Goal: Task Accomplishment & Management: Use online tool/utility

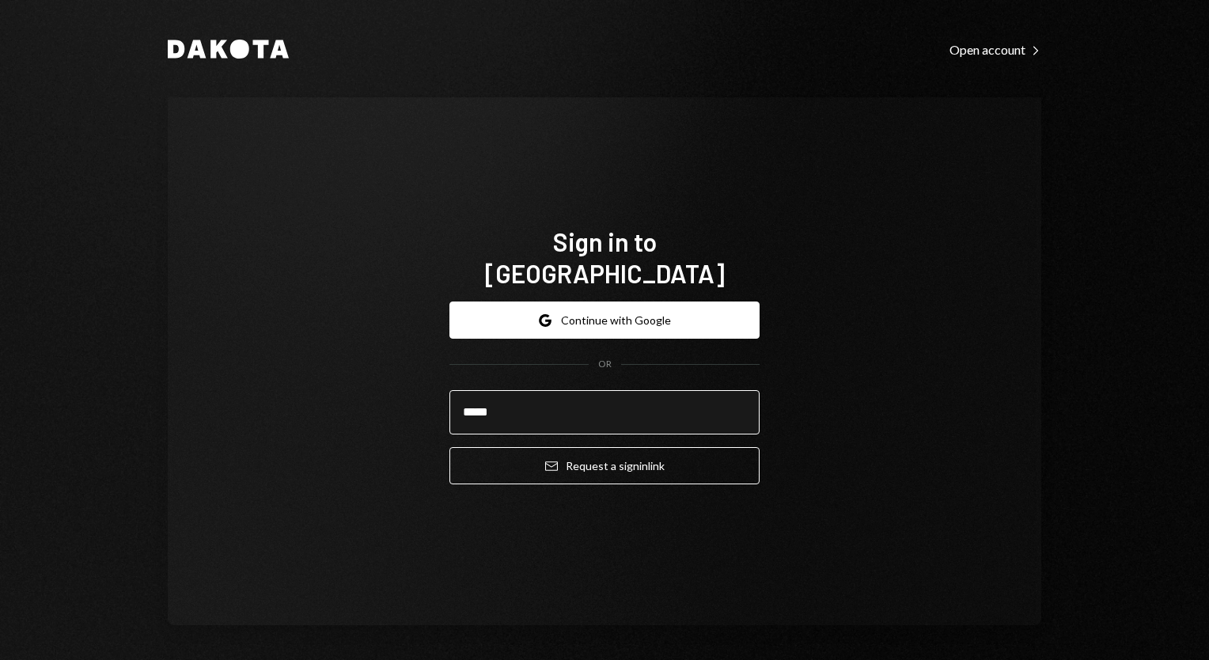
type input "**********"
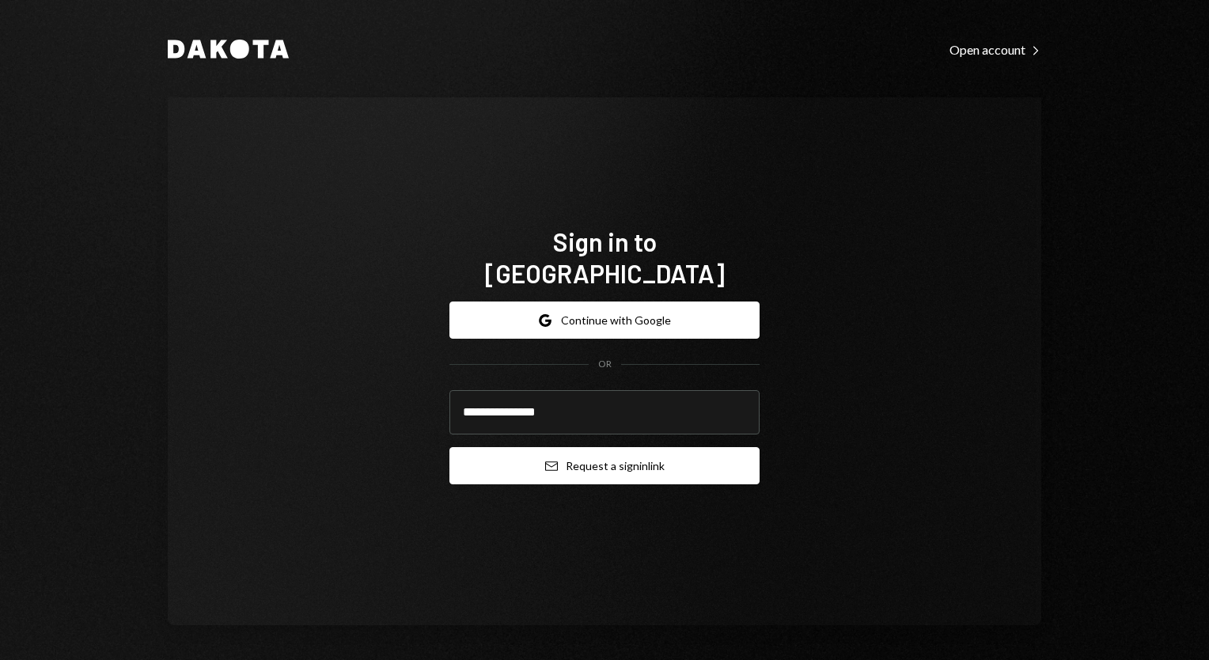
click at [605, 451] on button "Email Request a sign in link" at bounding box center [604, 465] width 310 height 37
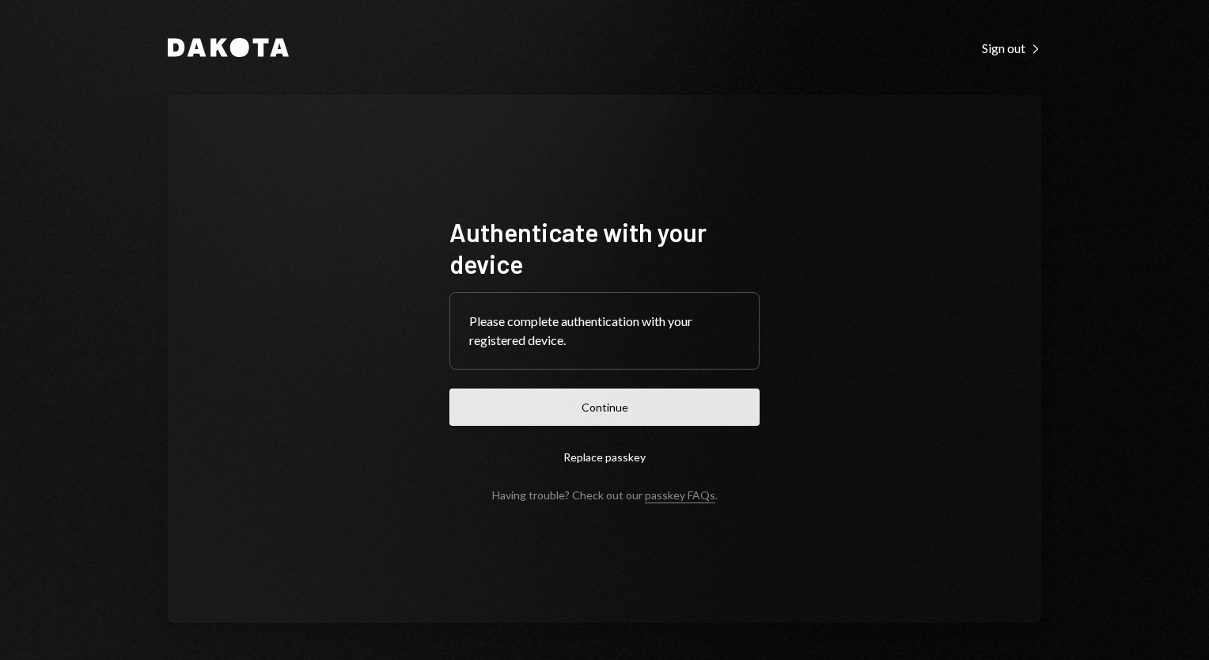
click at [651, 409] on button "Continue" at bounding box center [604, 406] width 310 height 37
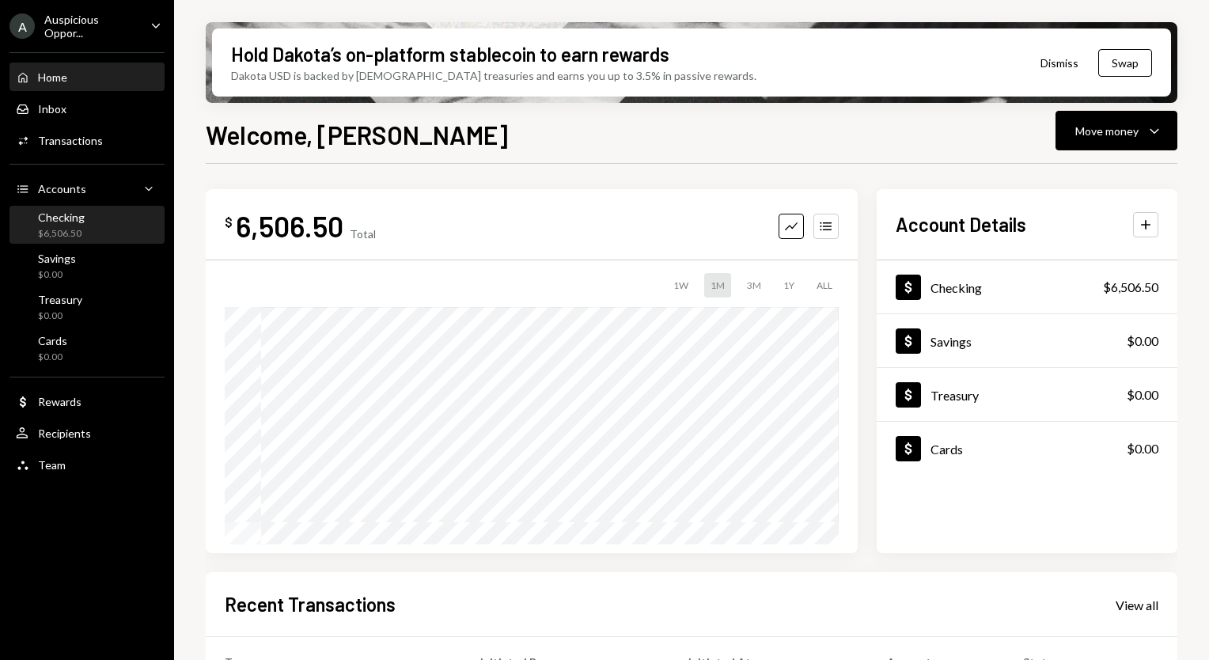
click at [66, 220] on div "Checking" at bounding box center [61, 216] width 47 height 13
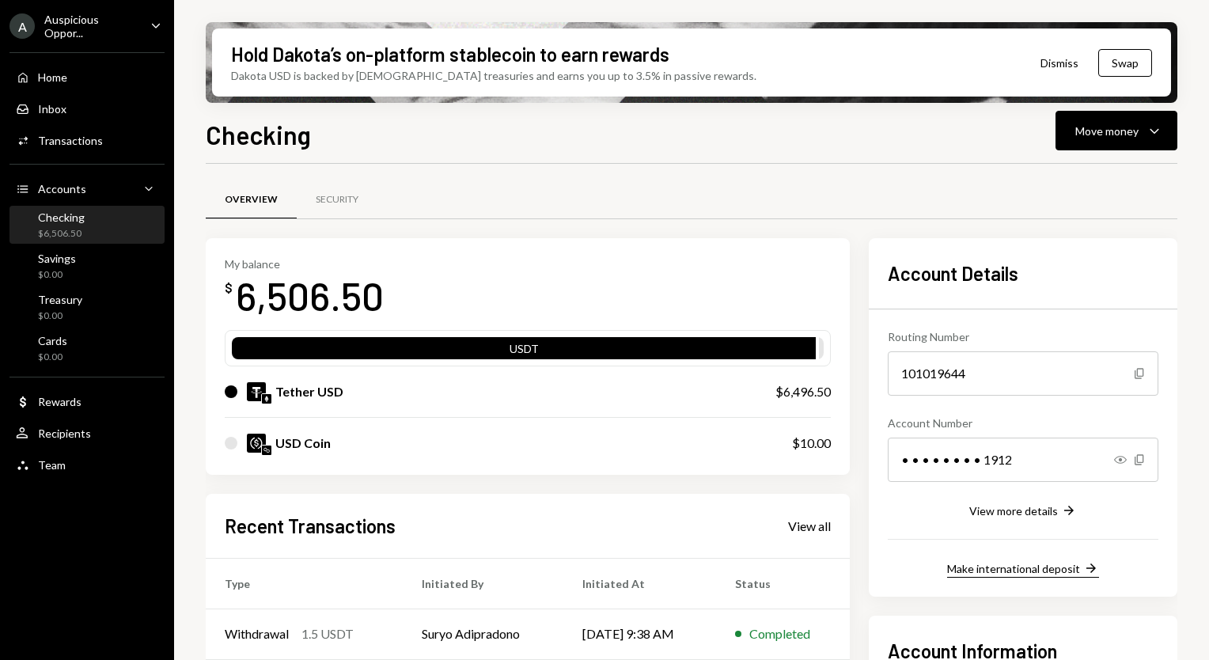
click at [1018, 565] on div "Make international deposit" at bounding box center [1013, 568] width 133 height 13
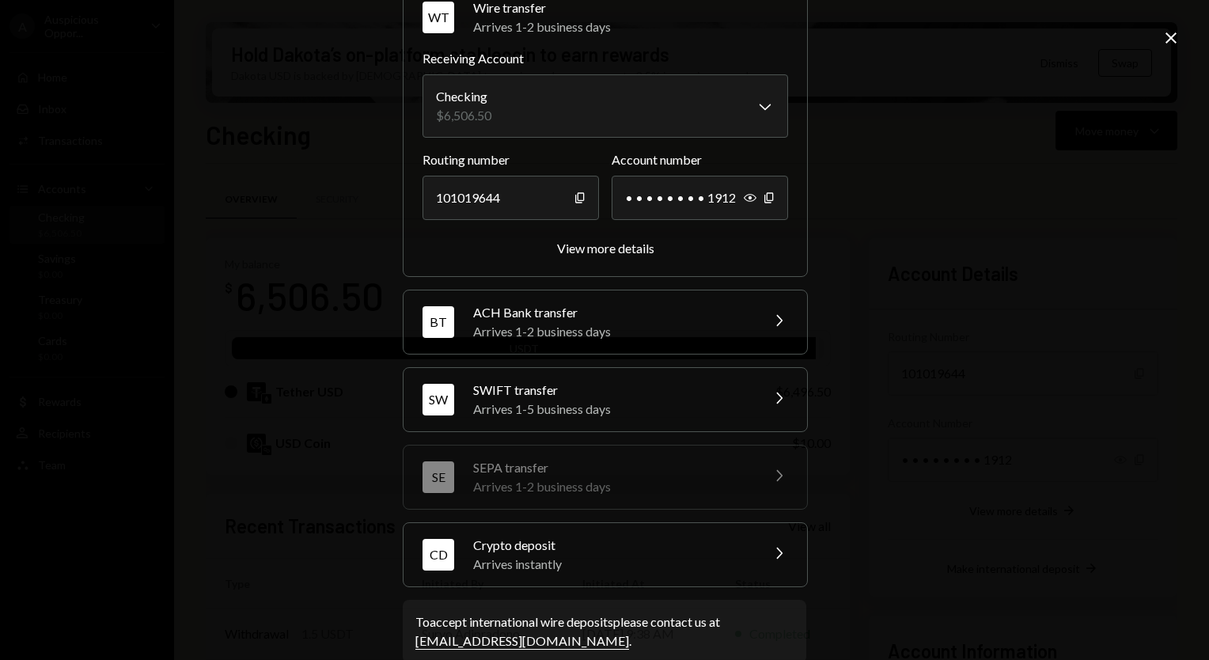
scroll to position [93, 0]
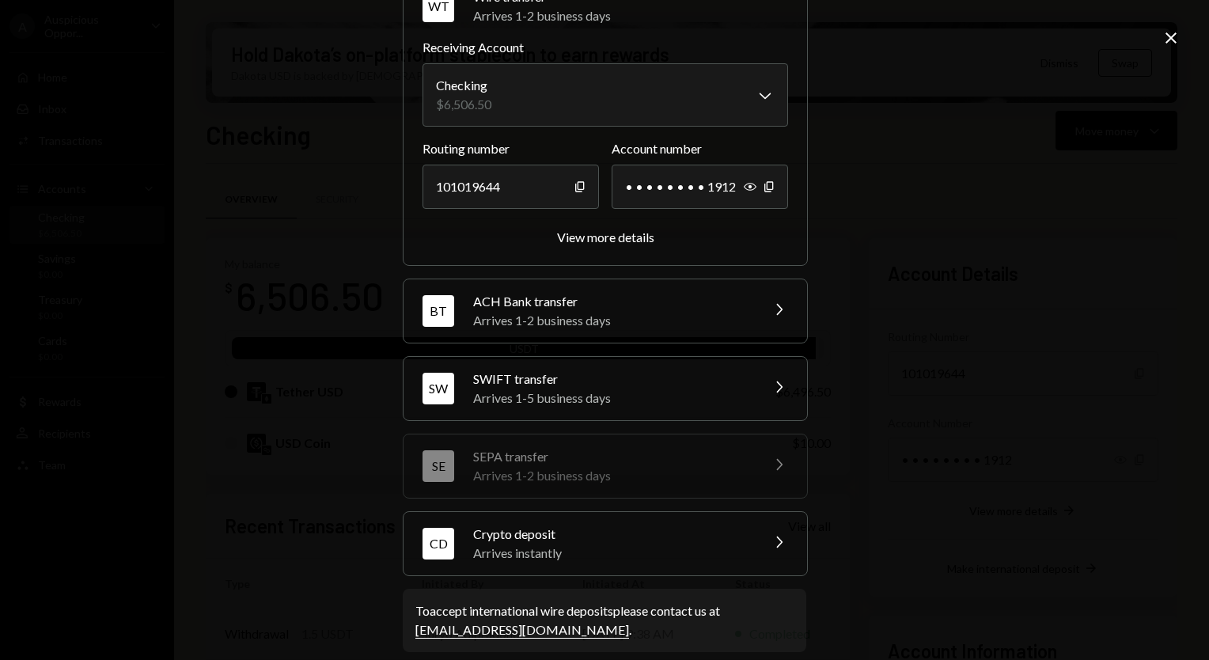
click at [680, 392] on div "Arrives 1-5 business days" at bounding box center [611, 397] width 277 height 19
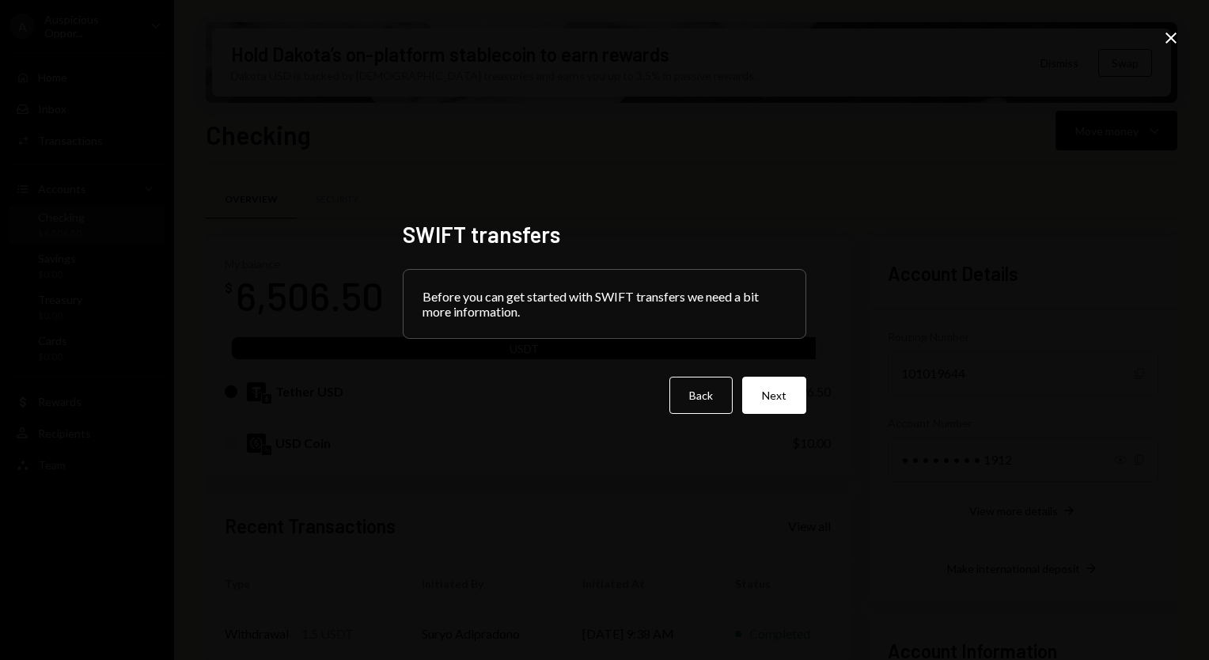
scroll to position [0, 0]
click at [763, 407] on button "Next" at bounding box center [774, 395] width 64 height 37
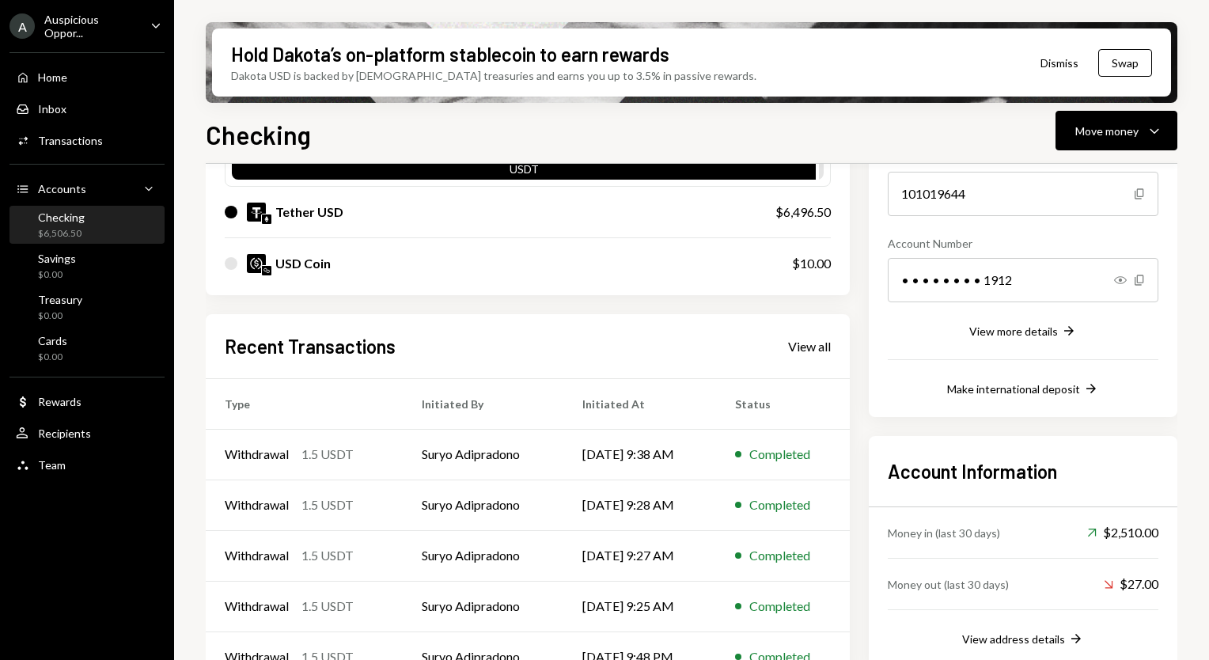
scroll to position [214, 0]
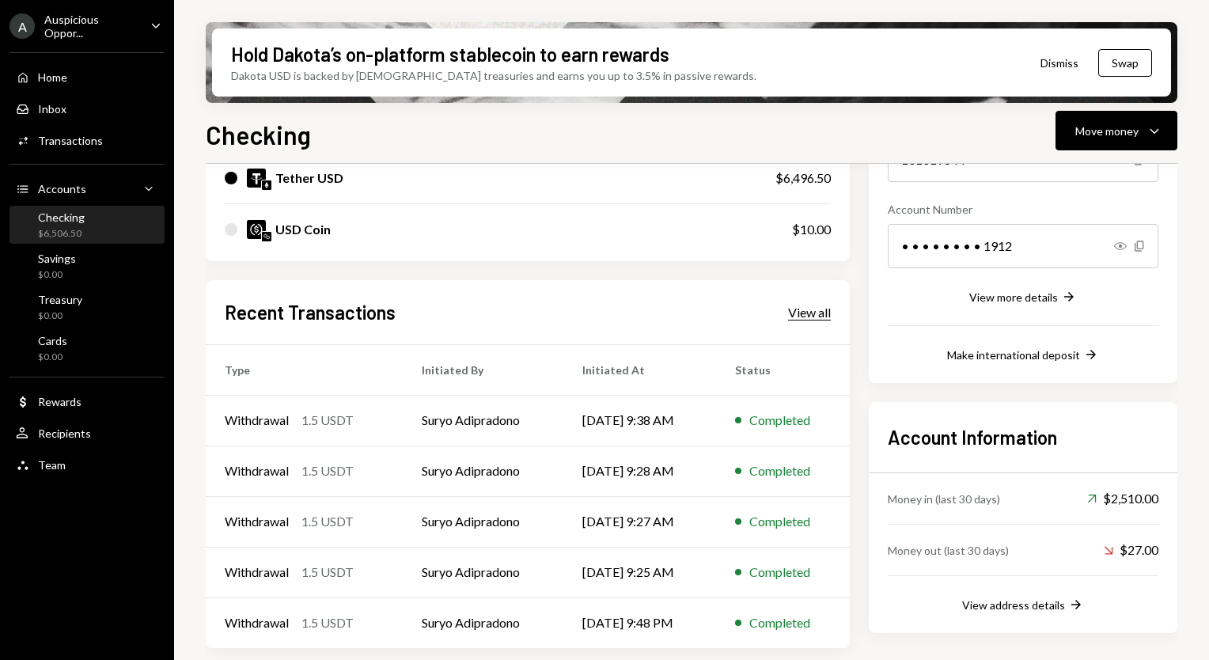
click at [802, 315] on div "View all" at bounding box center [809, 313] width 43 height 16
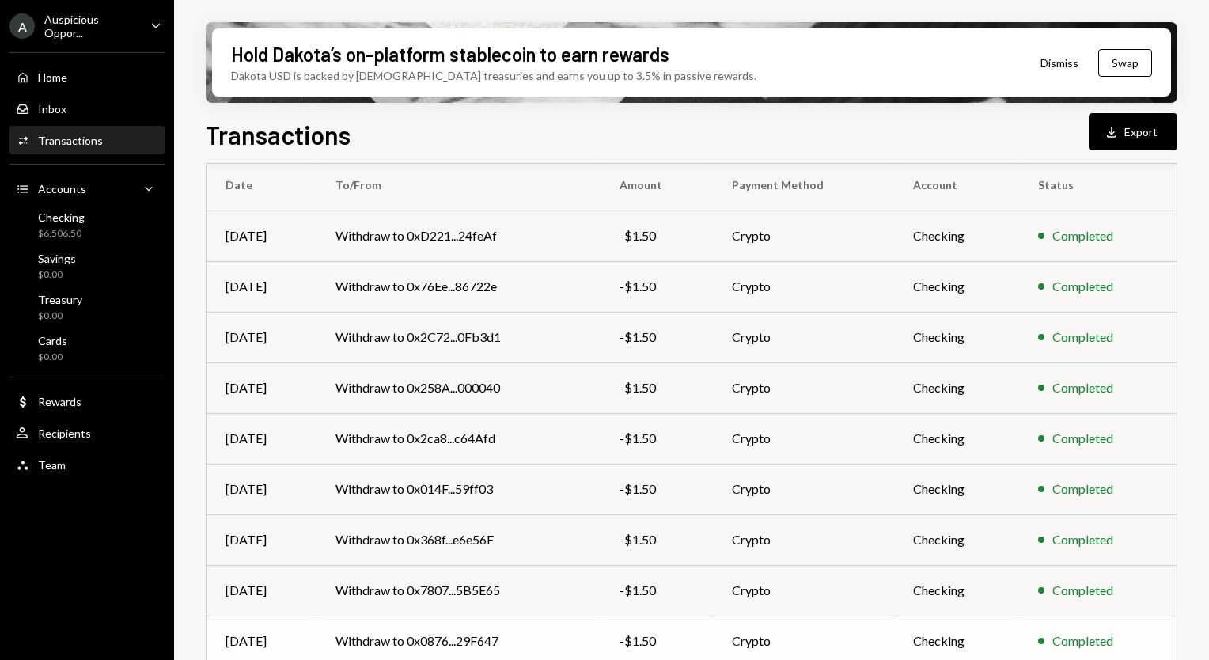
scroll to position [241, 0]
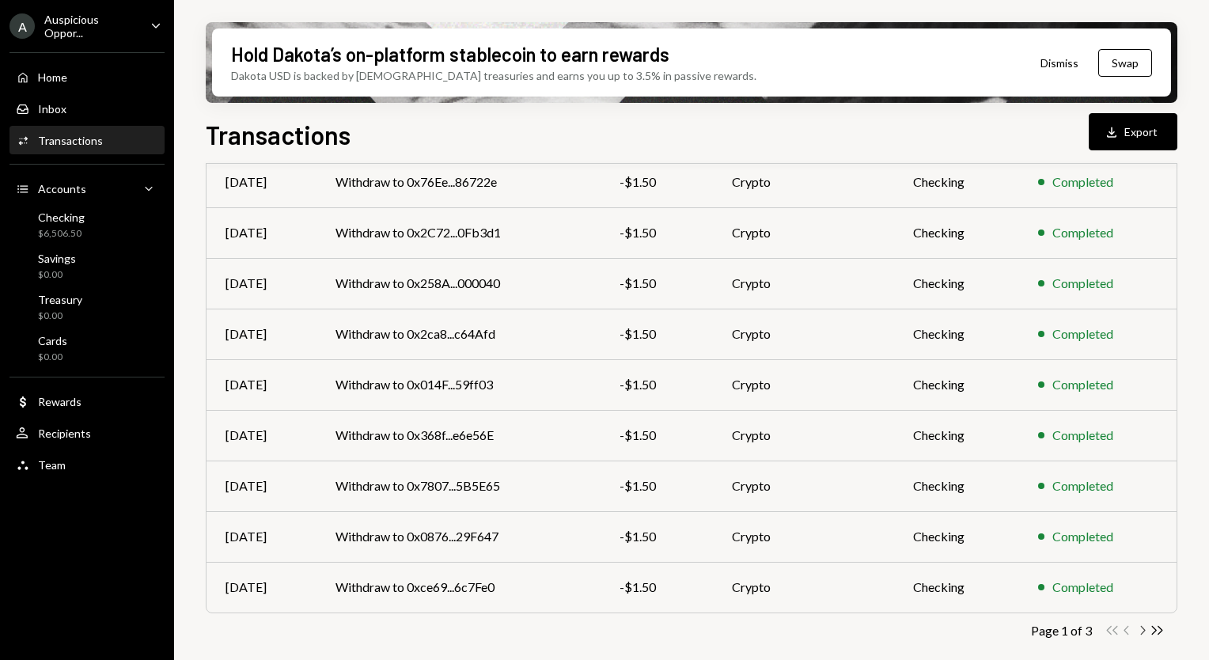
click at [1142, 634] on icon "Chevron Right" at bounding box center [1142, 630] width 15 height 15
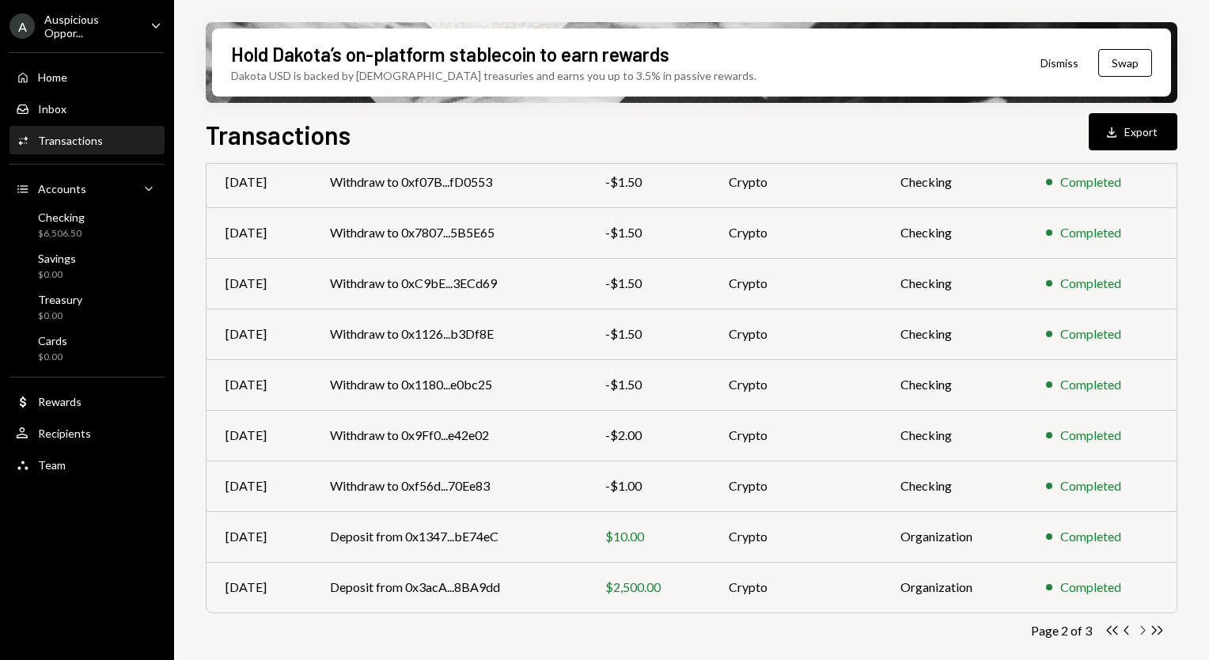
click at [1139, 627] on icon "Chevron Right" at bounding box center [1142, 630] width 15 height 15
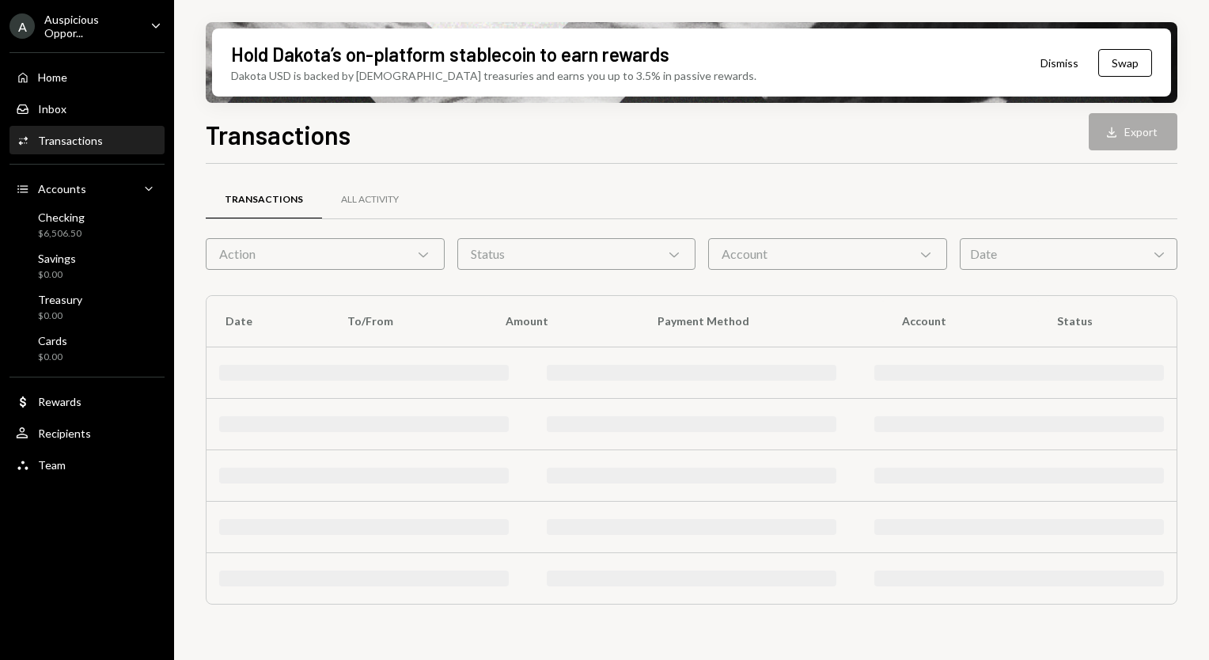
scroll to position [0, 0]
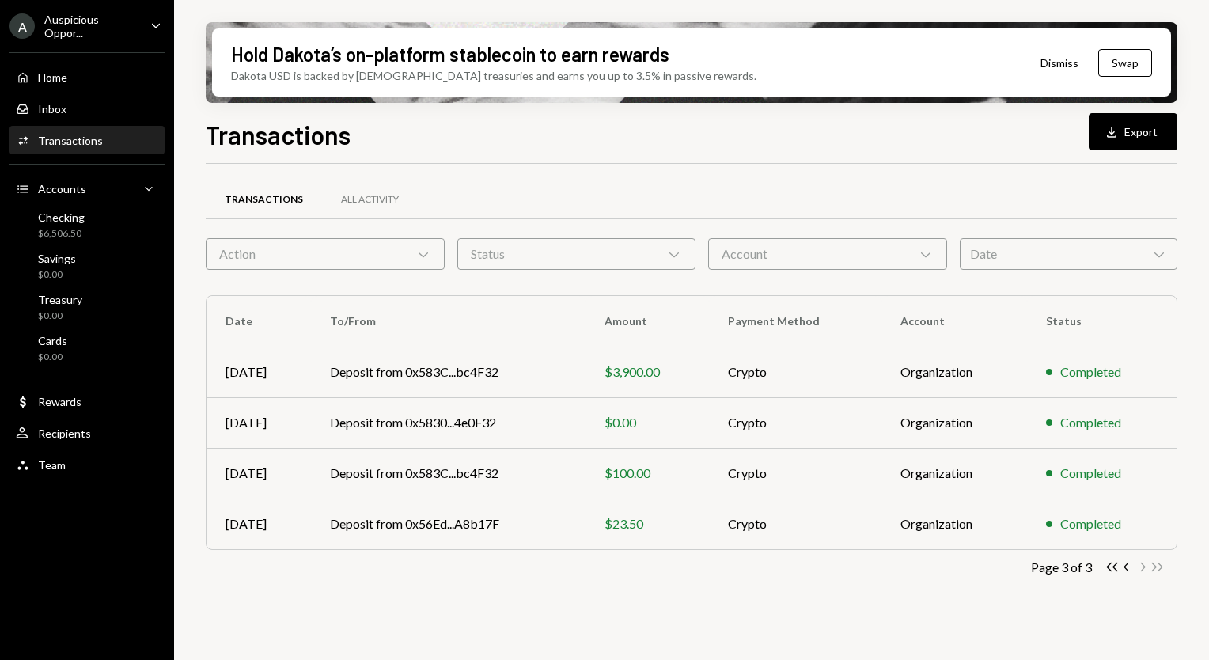
click at [78, 138] on div "Transactions" at bounding box center [70, 140] width 65 height 13
click at [1052, 64] on button "Dismiss" at bounding box center [1060, 62] width 78 height 37
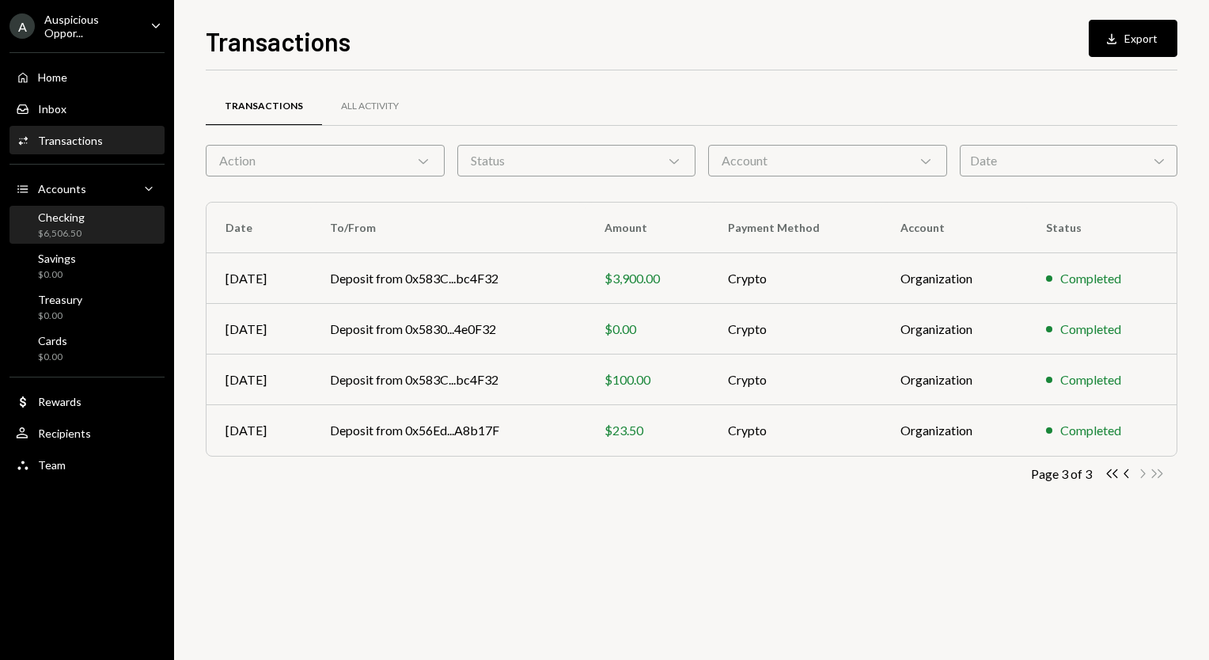
click at [58, 221] on div "Checking" at bounding box center [61, 216] width 47 height 13
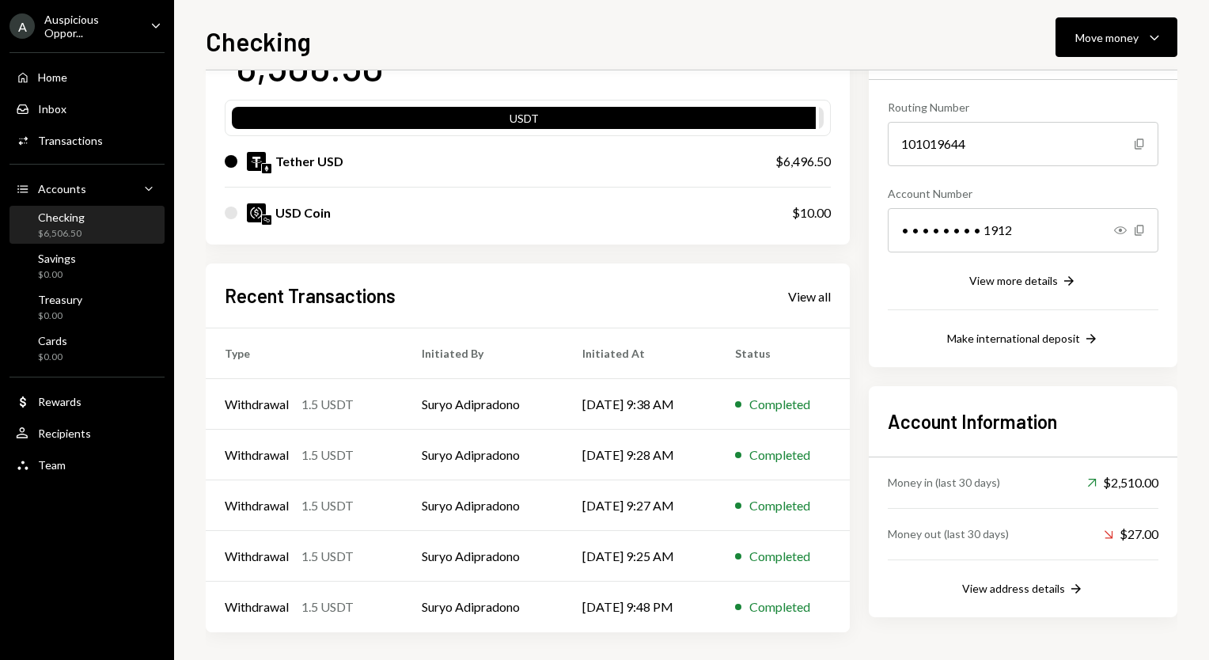
scroll to position [138, 0]
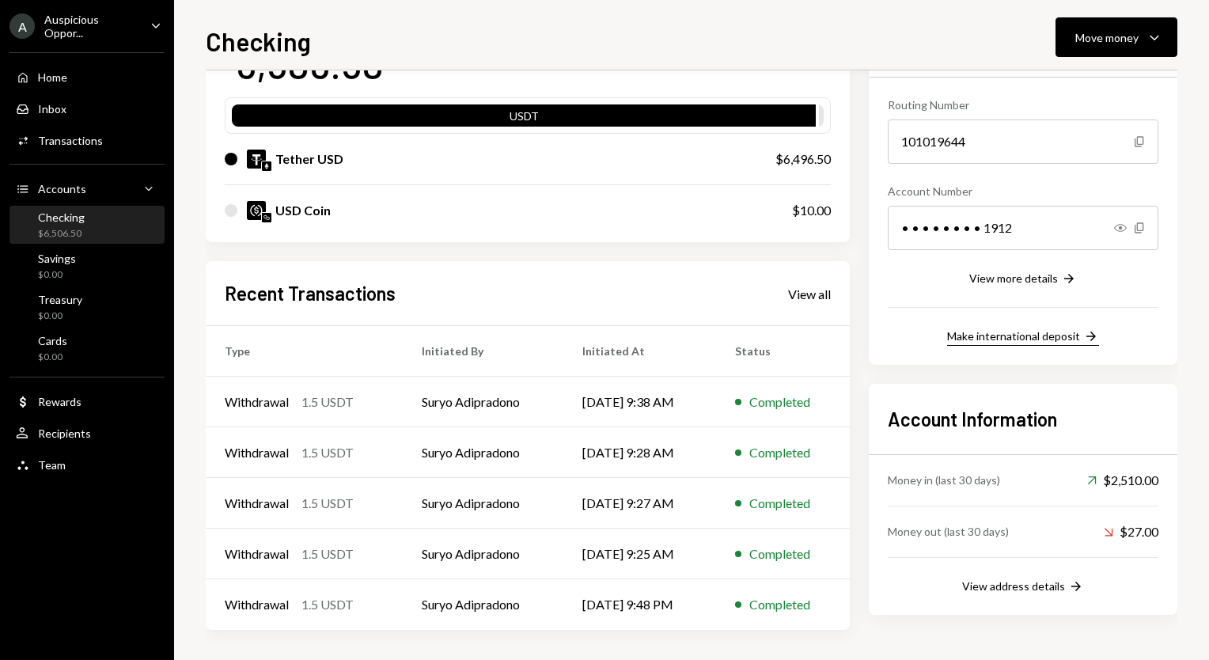
click at [1013, 338] on div "Make international deposit" at bounding box center [1013, 335] width 133 height 13
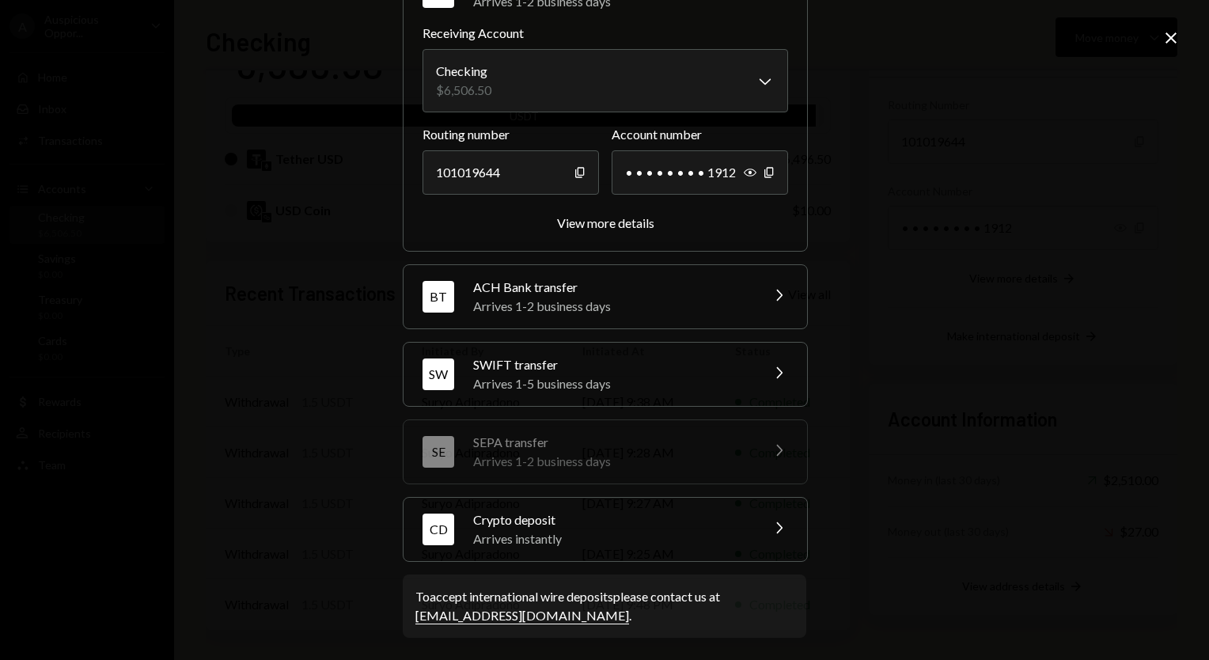
scroll to position [108, 0]
click at [617, 370] on div "SWIFT transfer" at bounding box center [611, 364] width 277 height 19
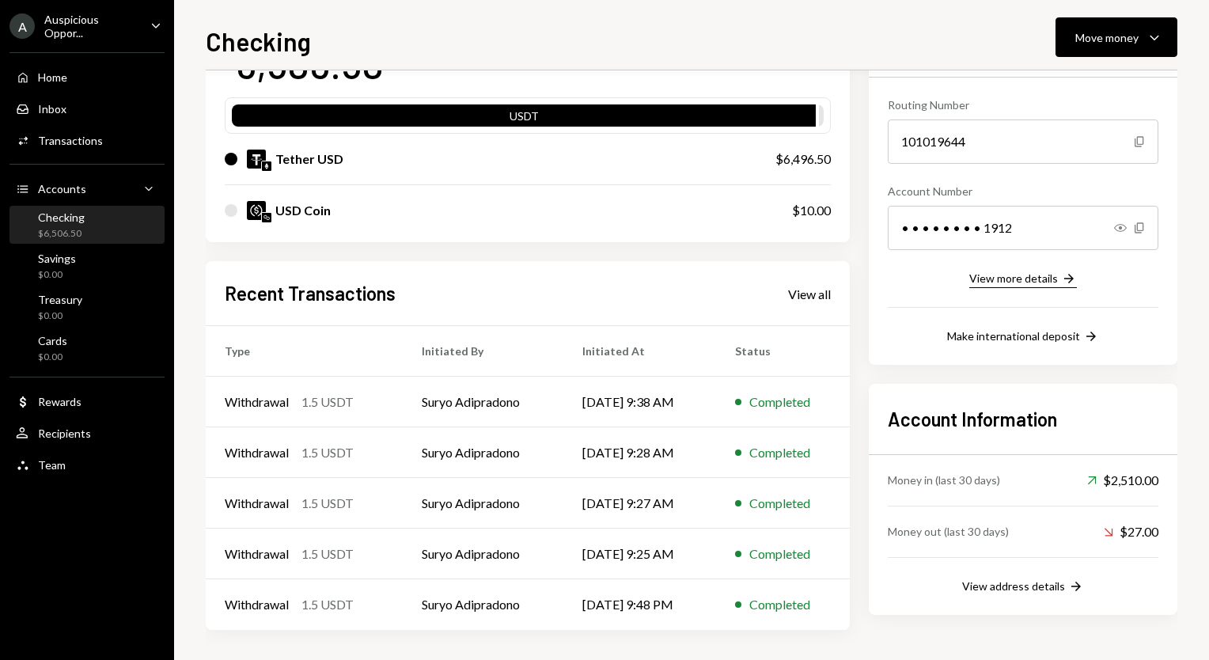
click at [1021, 280] on div "View more details" at bounding box center [1013, 277] width 89 height 13
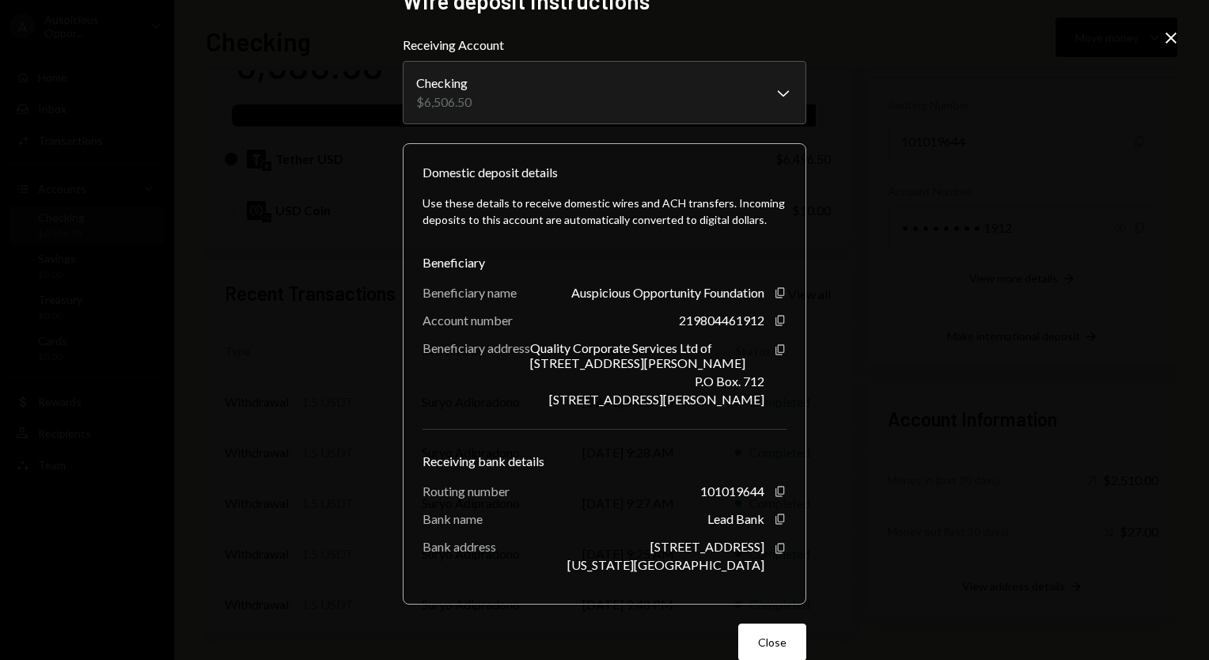
scroll to position [32, 0]
click at [774, 289] on icon "Copy" at bounding box center [780, 292] width 13 height 13
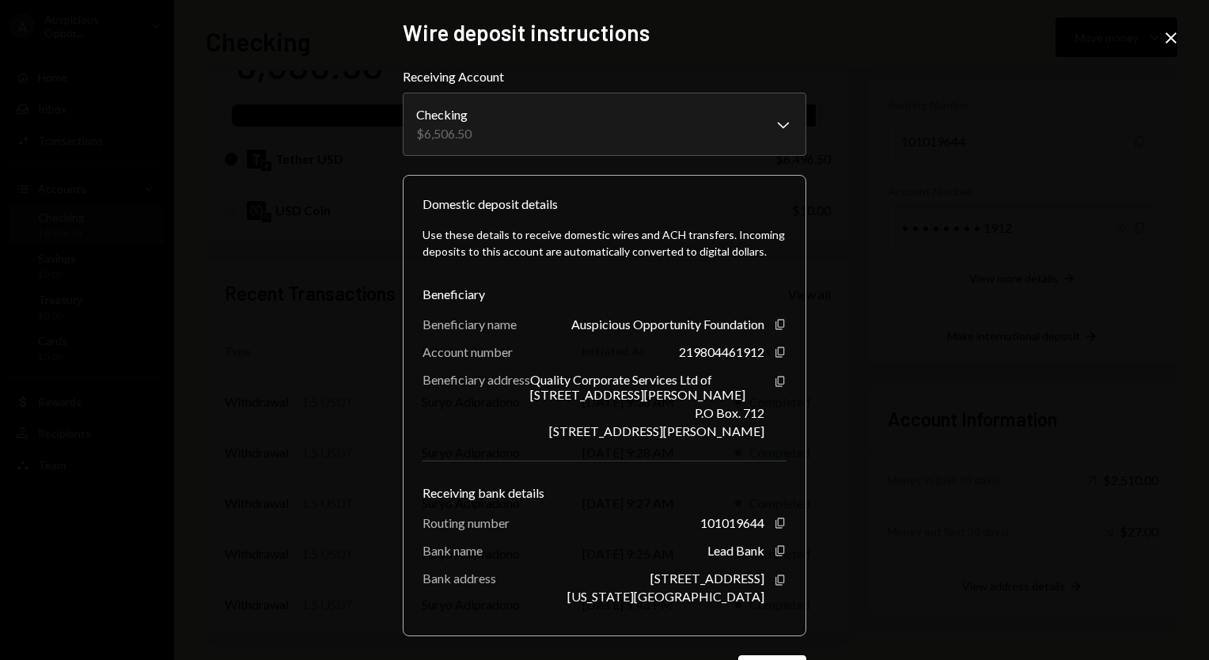
click at [1173, 33] on icon "Close" at bounding box center [1171, 37] width 19 height 19
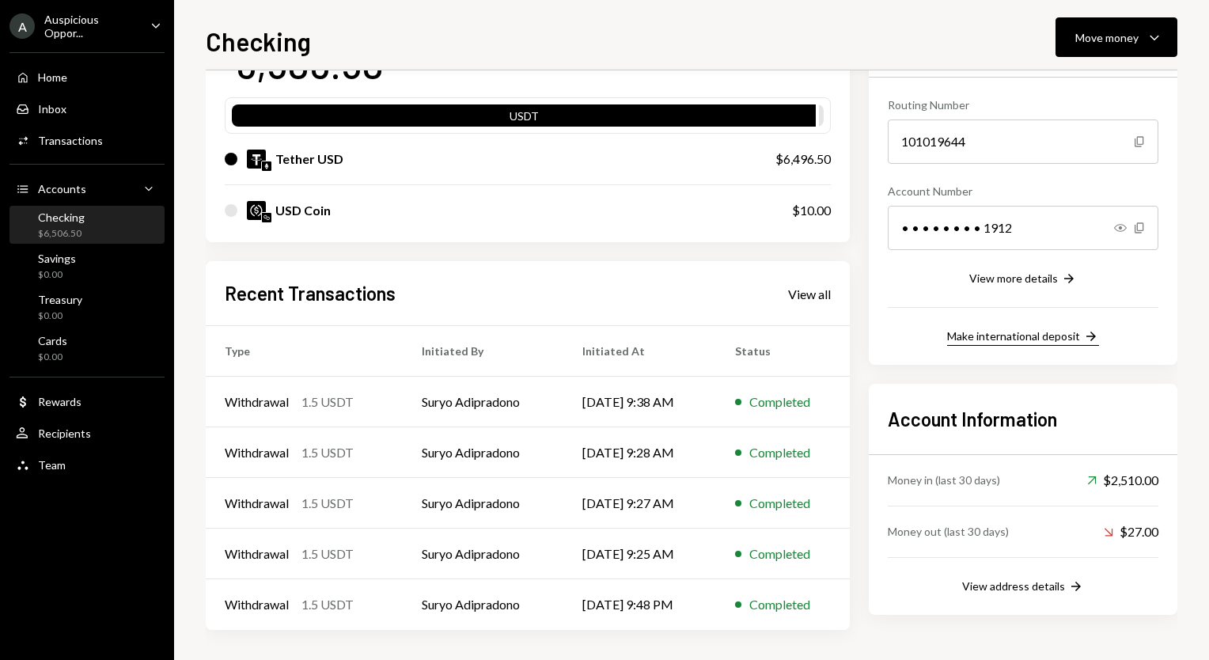
click at [1020, 341] on div "Make international deposit" at bounding box center [1013, 335] width 133 height 13
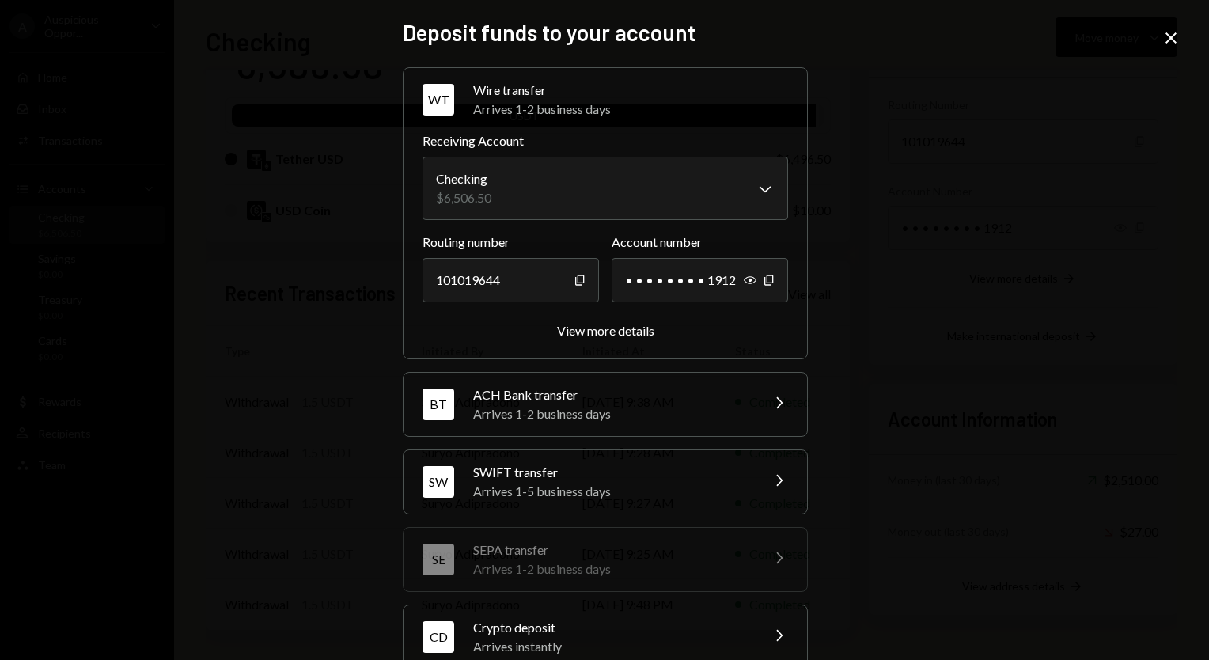
click at [608, 331] on div "View more details" at bounding box center [605, 330] width 97 height 15
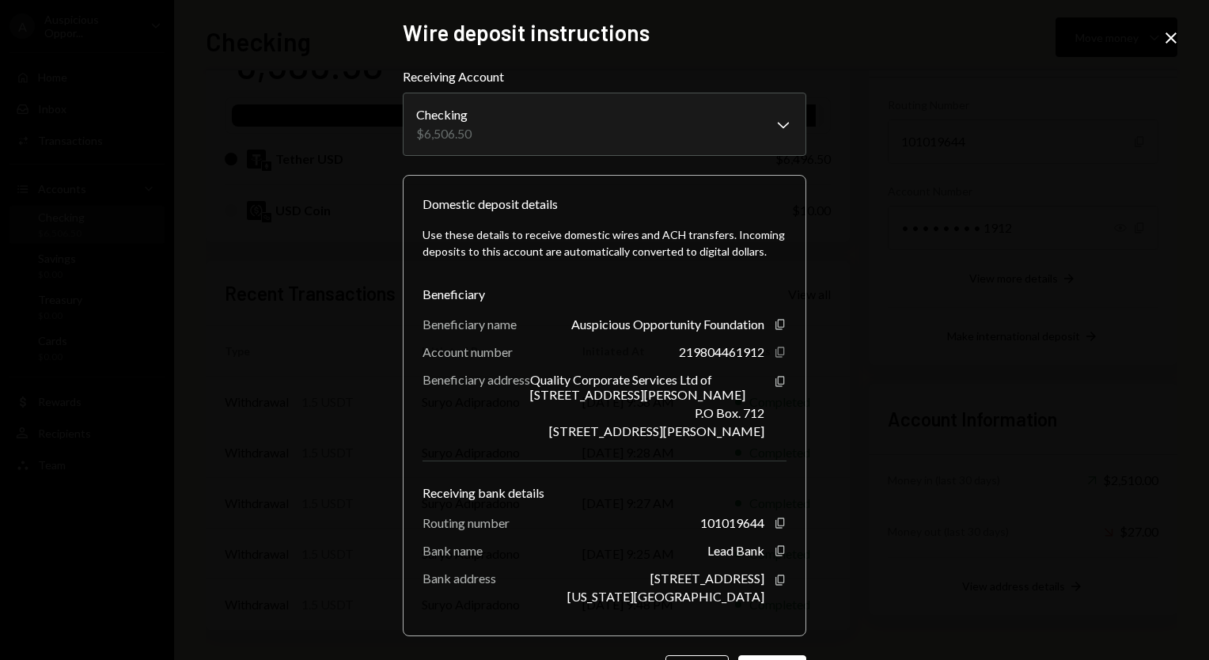
click at [779, 352] on icon "Copy" at bounding box center [780, 352] width 13 height 13
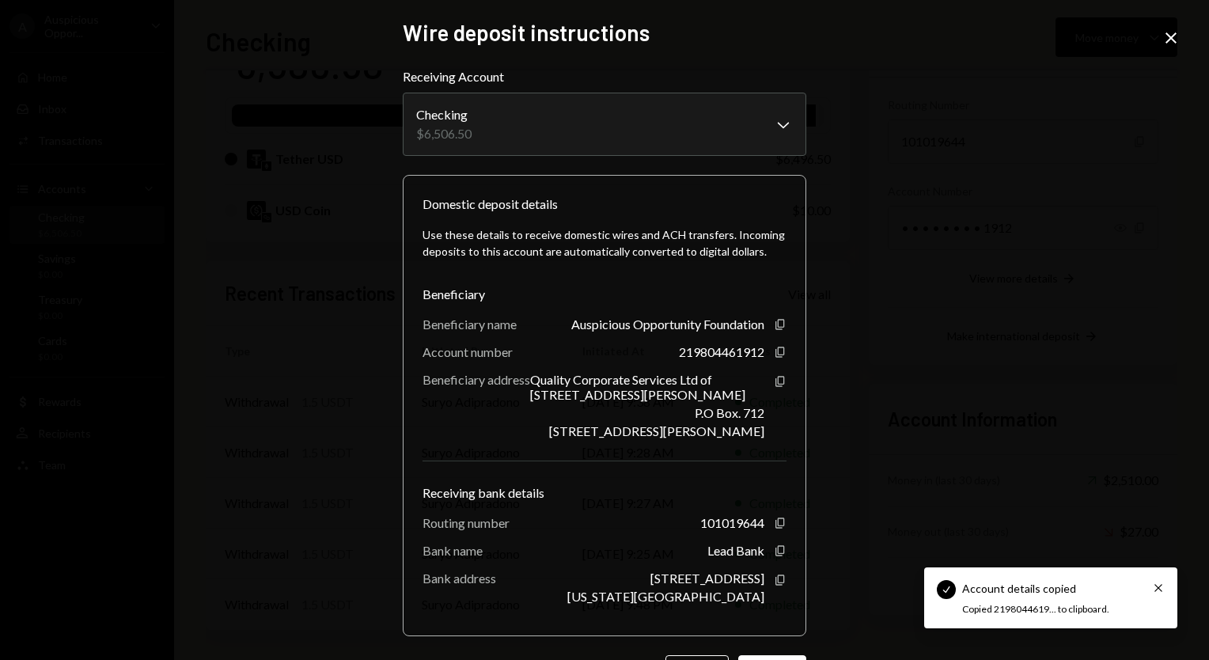
click at [908, 392] on div "**********" at bounding box center [604, 330] width 1209 height 660
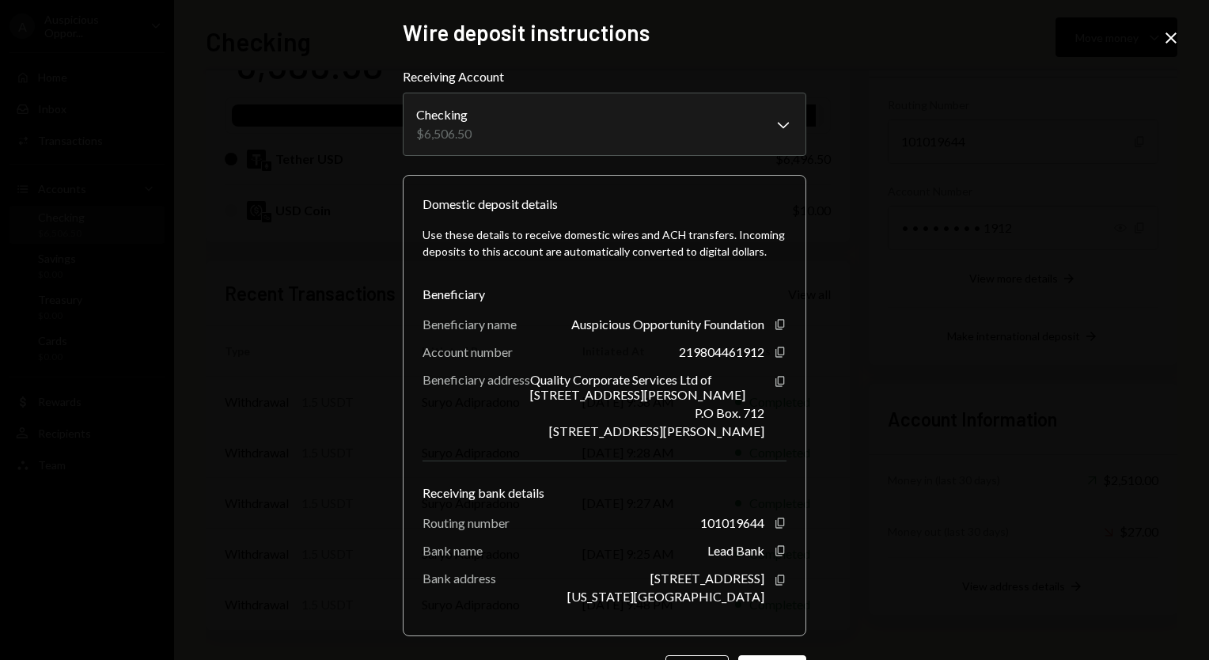
scroll to position [58, 0]
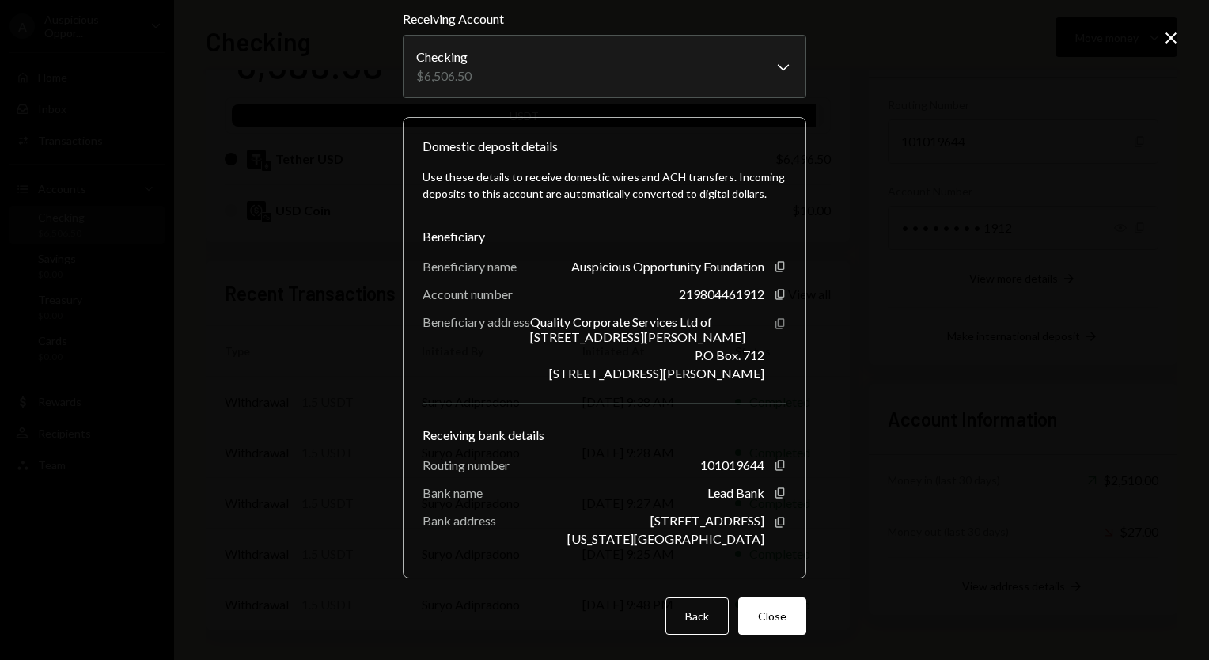
click at [775, 321] on icon "Copy" at bounding box center [780, 323] width 13 height 13
drag, startPoint x: 560, startPoint y: 266, endPoint x: 756, endPoint y: 267, distance: 196.2
click at [756, 267] on div "Beneficiary name Auspicious Opportunity Foundation Copy" at bounding box center [605, 266] width 364 height 15
copy div "Auspicious Opportunity Foundation"
drag, startPoint x: 703, startPoint y: 493, endPoint x: 762, endPoint y: 493, distance: 59.3
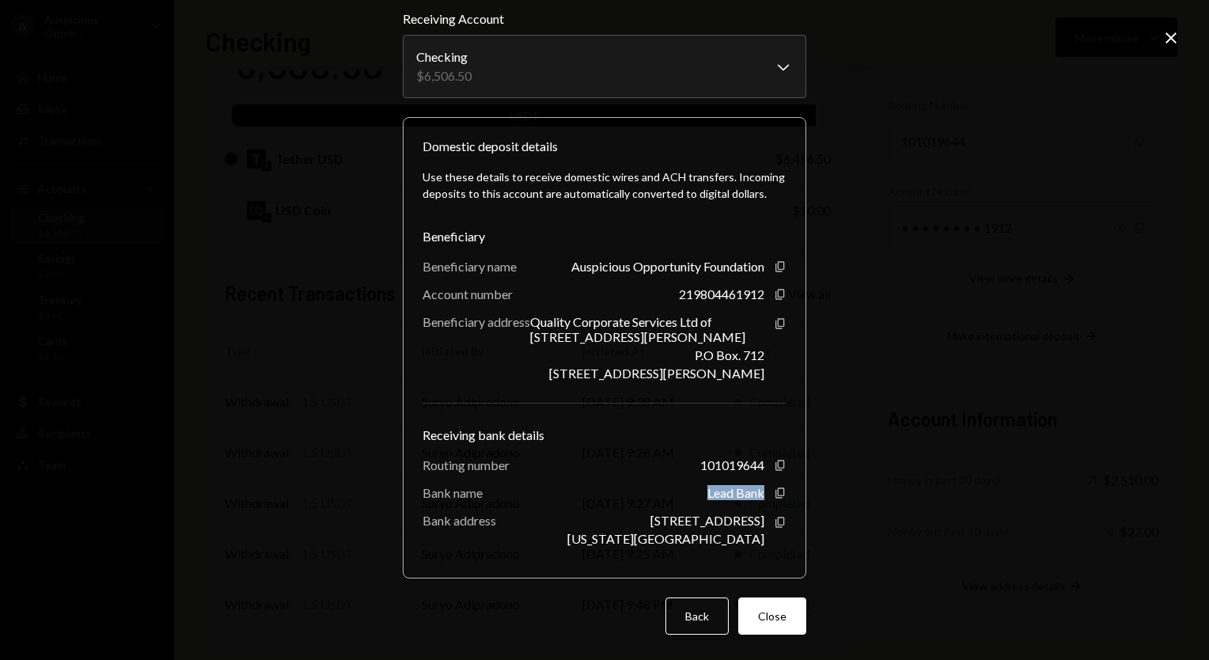
click at [762, 493] on div "Lead Bank Copy" at bounding box center [746, 492] width 79 height 15
copy div "Lead Bank"
click at [775, 464] on icon "Copy" at bounding box center [780, 465] width 13 height 13
